Goal: Navigation & Orientation: Find specific page/section

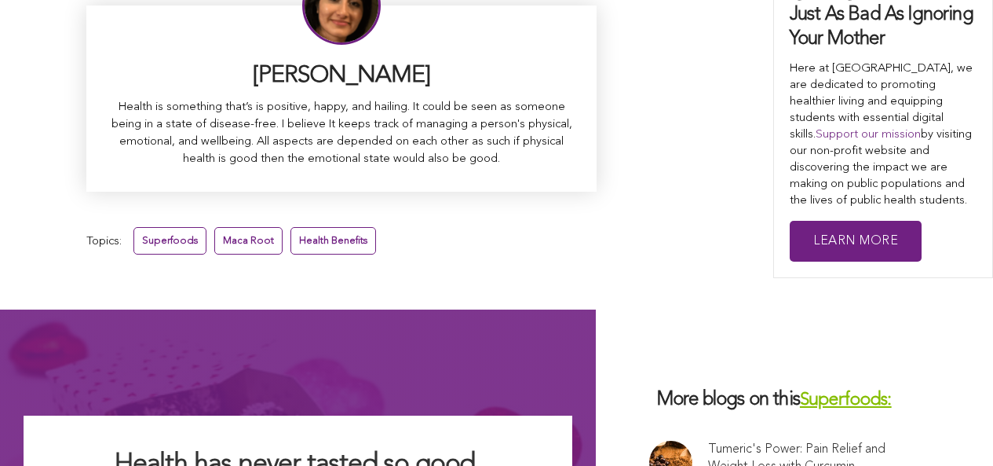
scroll to position [10189, 0]
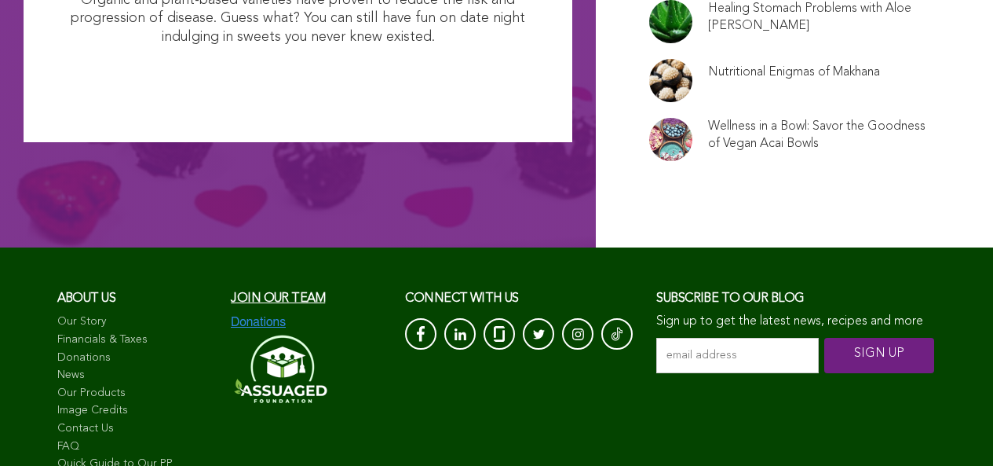
click at [88, 403] on link "Image Credits" at bounding box center [136, 411] width 159 height 16
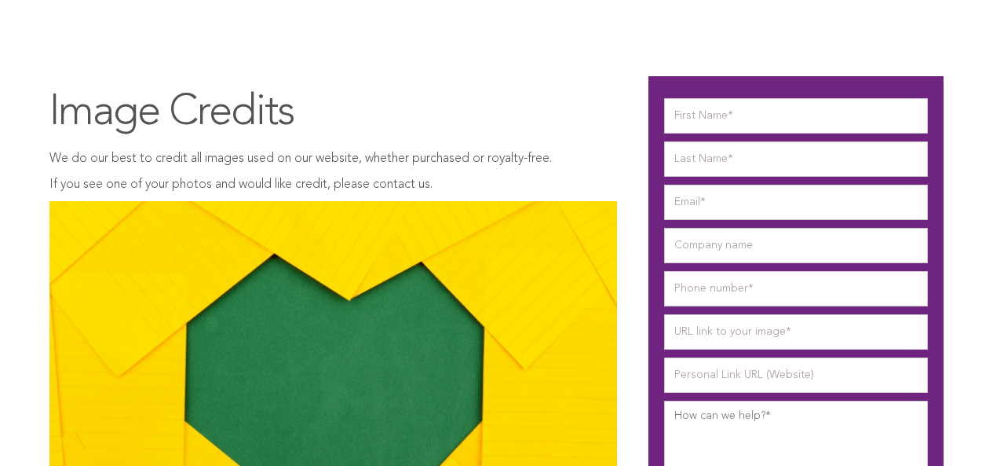
scroll to position [81, 0]
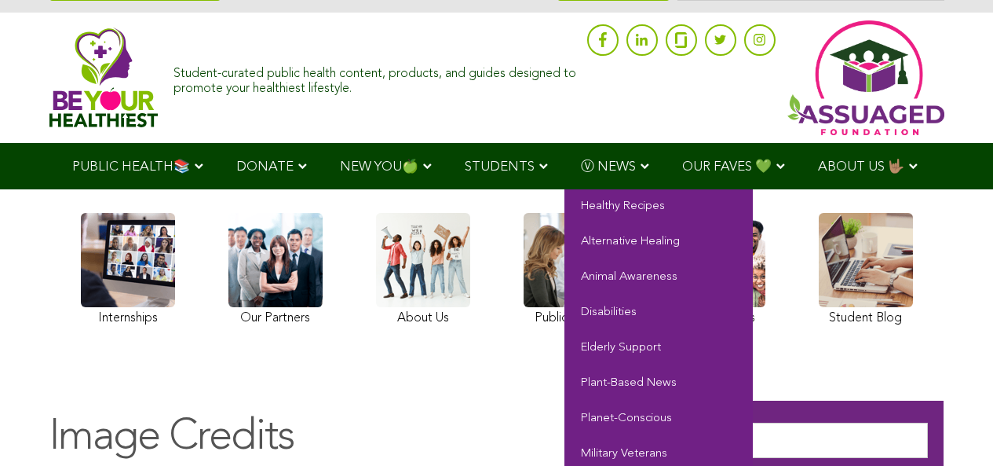
click at [581, 166] on span "Ⓥ NEWS" at bounding box center [608, 166] width 55 height 13
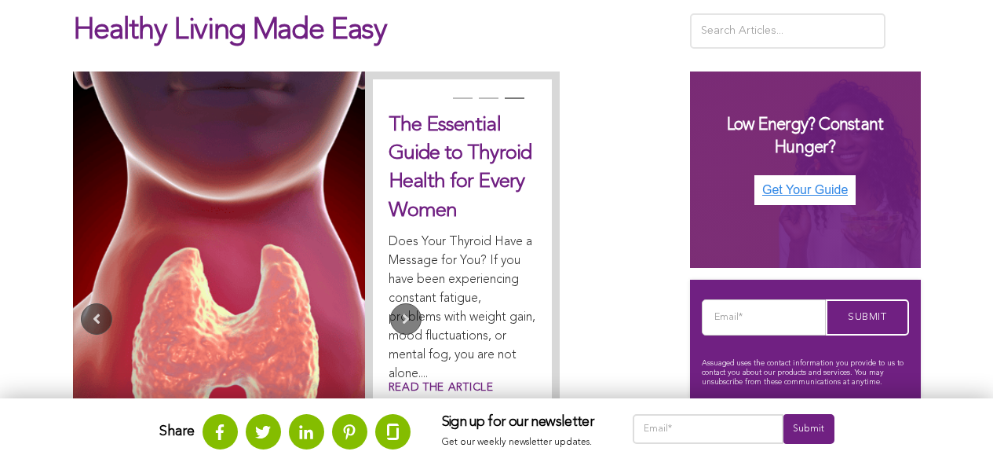
scroll to position [620, 0]
